Goal: Task Accomplishment & Management: Use online tool/utility

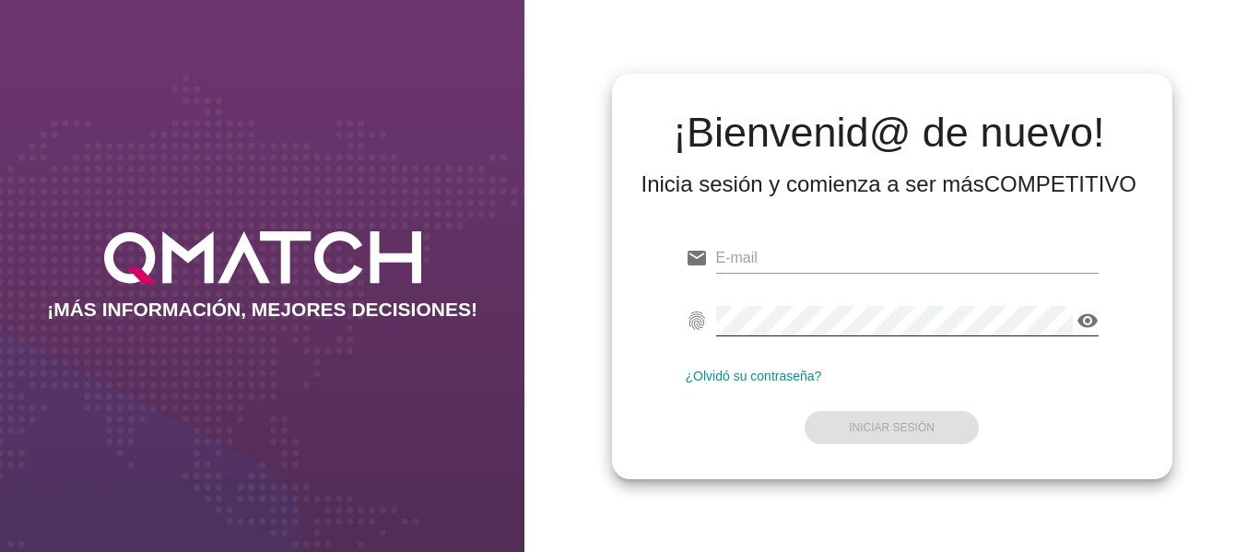
type input "[PERSON_NAME][EMAIL_ADDRESS][PERSON_NAME][DOMAIN_NAME]"
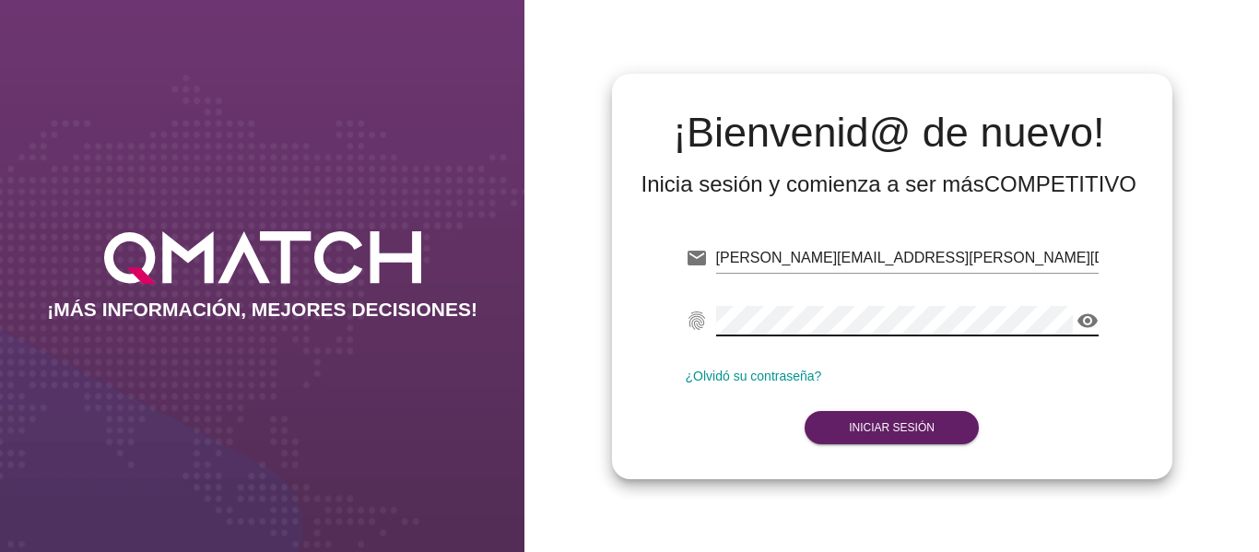
click at [1090, 317] on icon "visibility" at bounding box center [1087, 321] width 22 height 22
click at [869, 421] on strong "Iniciar Sesión" at bounding box center [892, 427] width 86 height 13
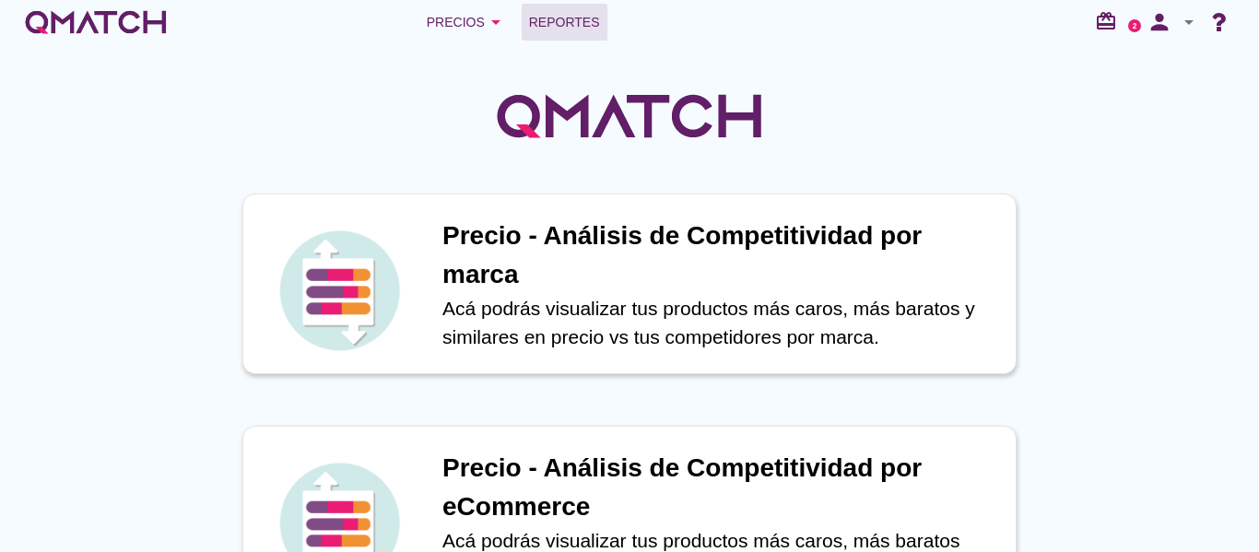
click at [529, 26] on span "Reportes" at bounding box center [564, 22] width 71 height 22
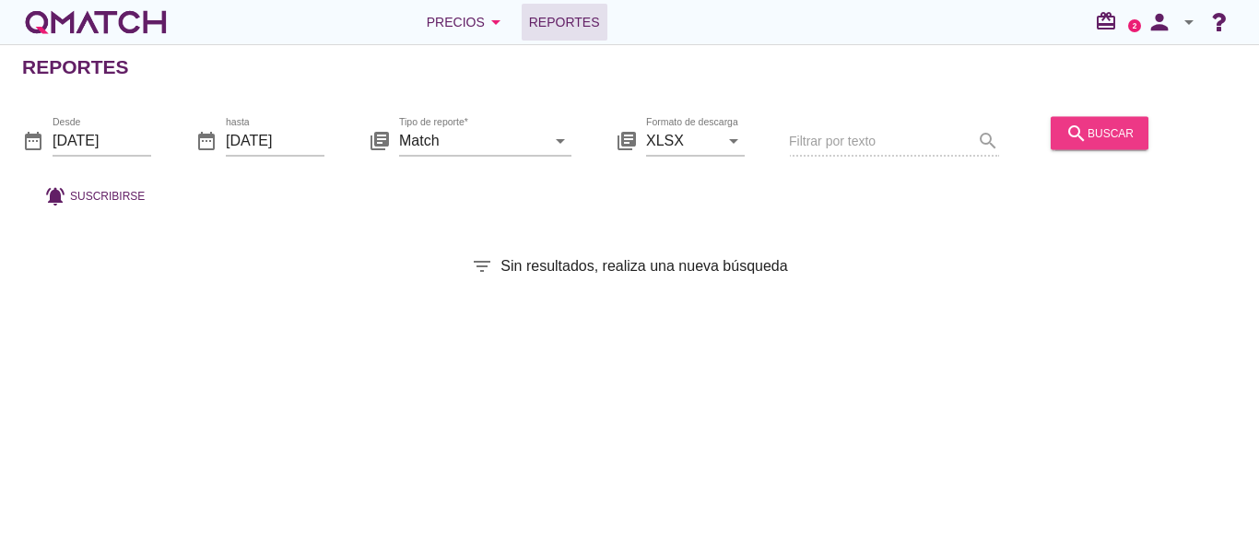
click at [1081, 135] on icon "search" at bounding box center [1076, 133] width 22 height 22
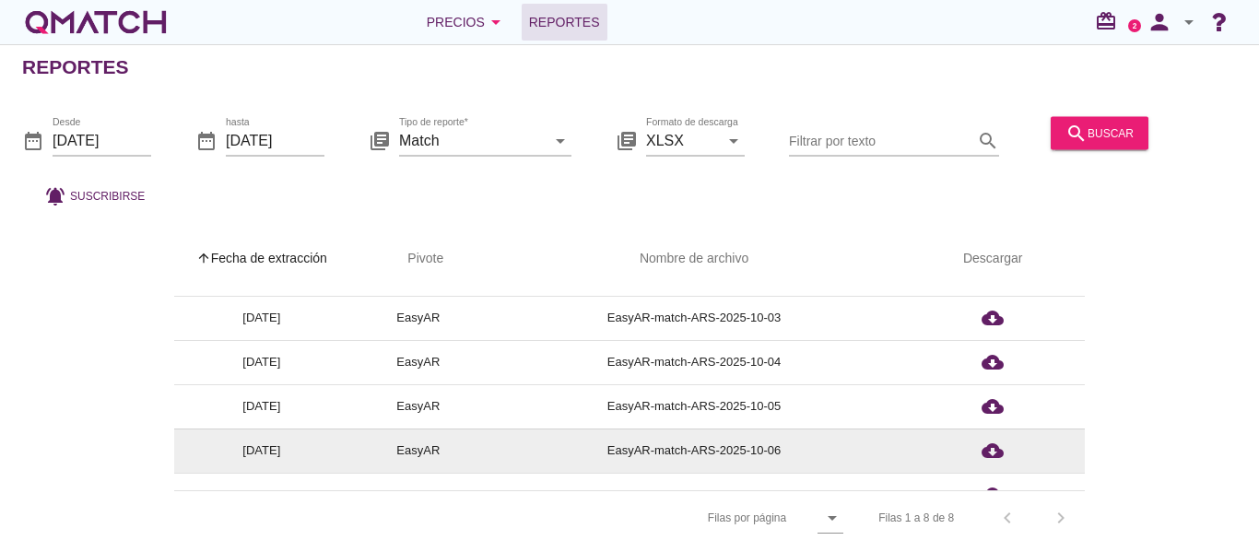
scroll to position [148, 0]
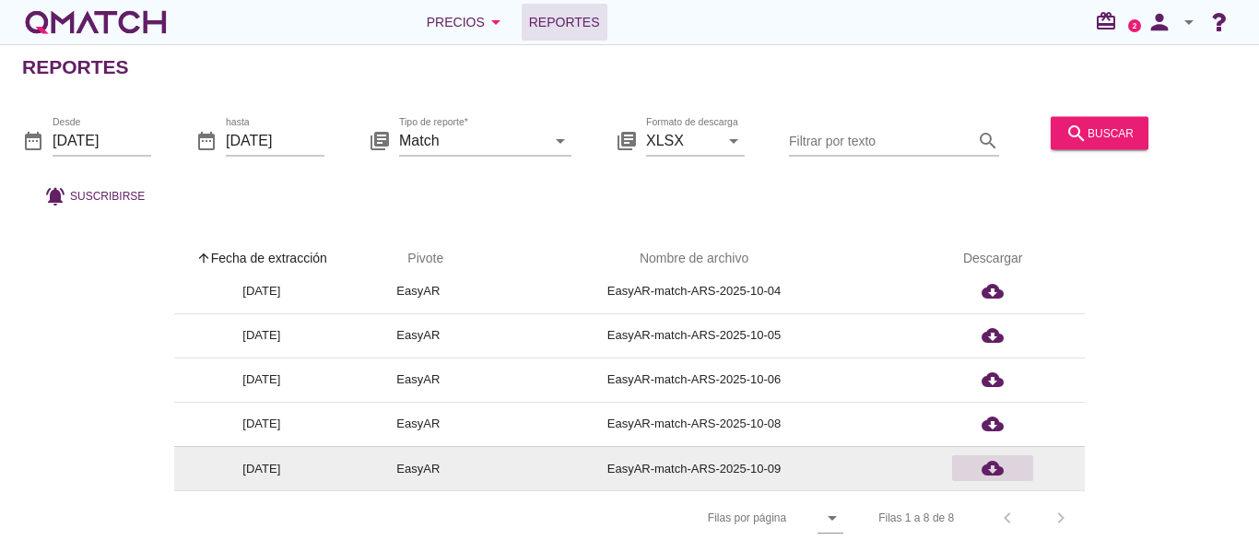
click at [991, 466] on icon "cloud_download" at bounding box center [993, 468] width 22 height 22
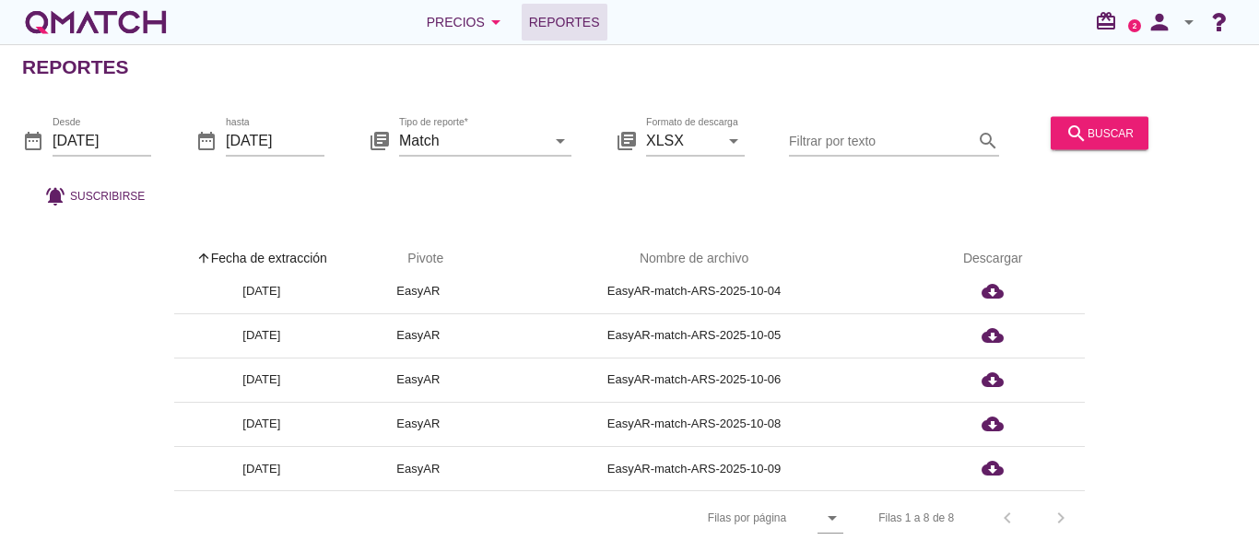
click at [760, 57] on div "Reportes" at bounding box center [640, 67] width 1237 height 44
